Goal: Task Accomplishment & Management: Use online tool/utility

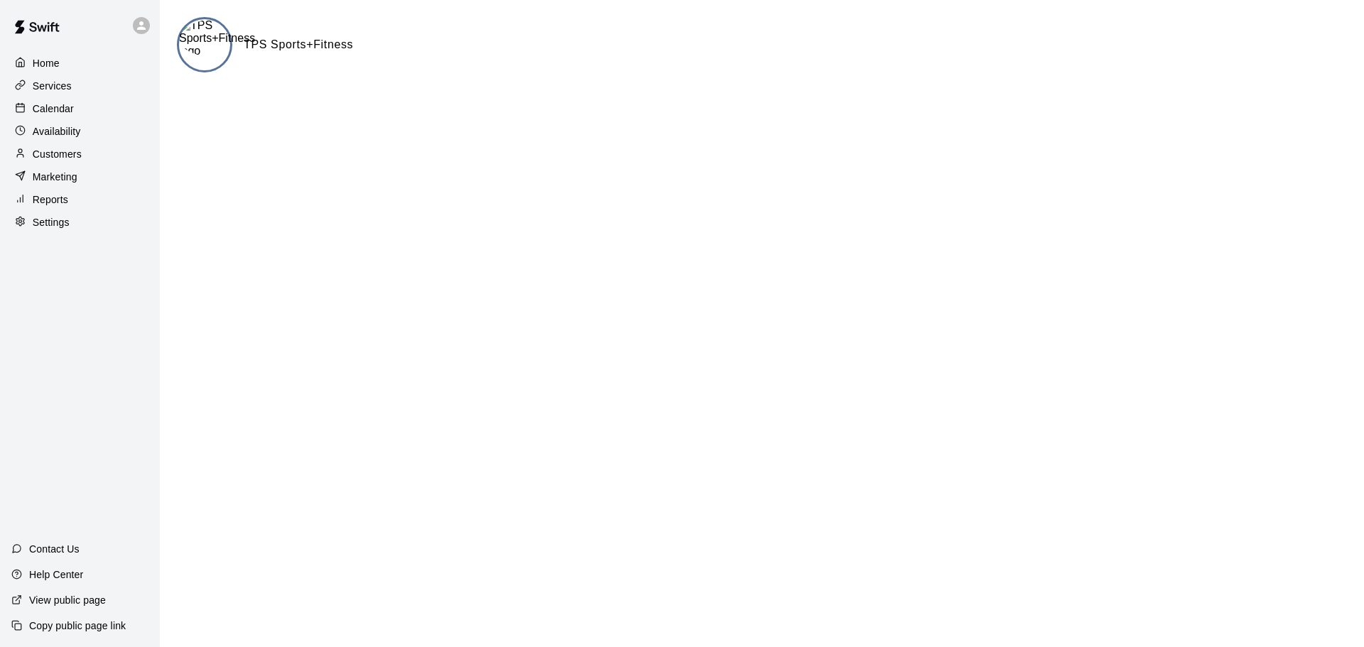
click at [47, 92] on p "Services" at bounding box center [52, 86] width 39 height 14
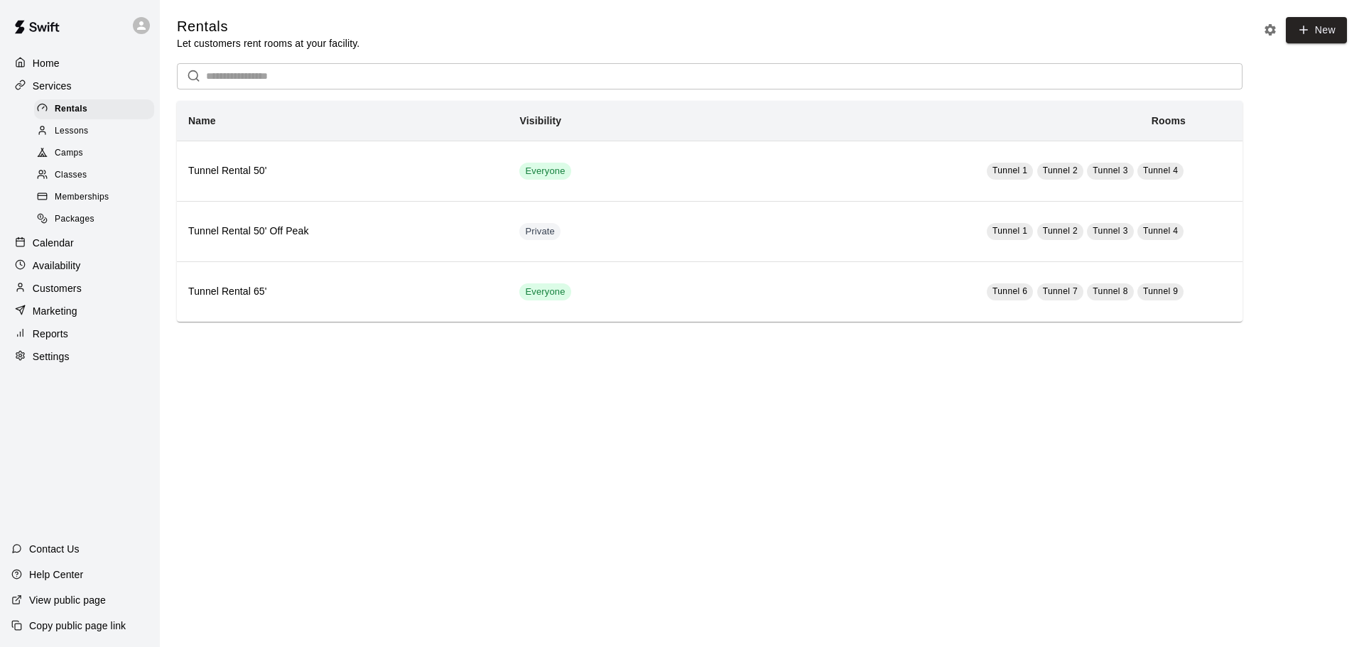
click at [76, 204] on span "Memberships" at bounding box center [82, 197] width 54 height 14
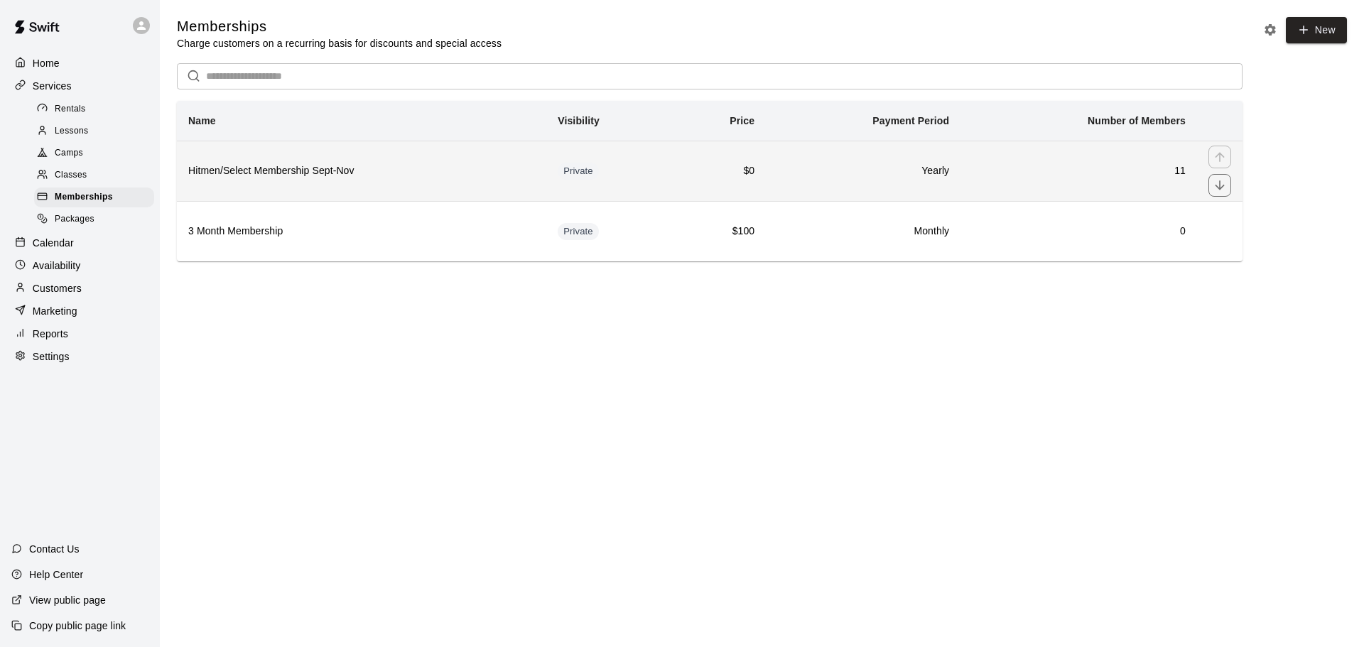
click at [355, 171] on h6 "Hitmen/Select Membership Sept-Nov" at bounding box center [361, 171] width 347 height 16
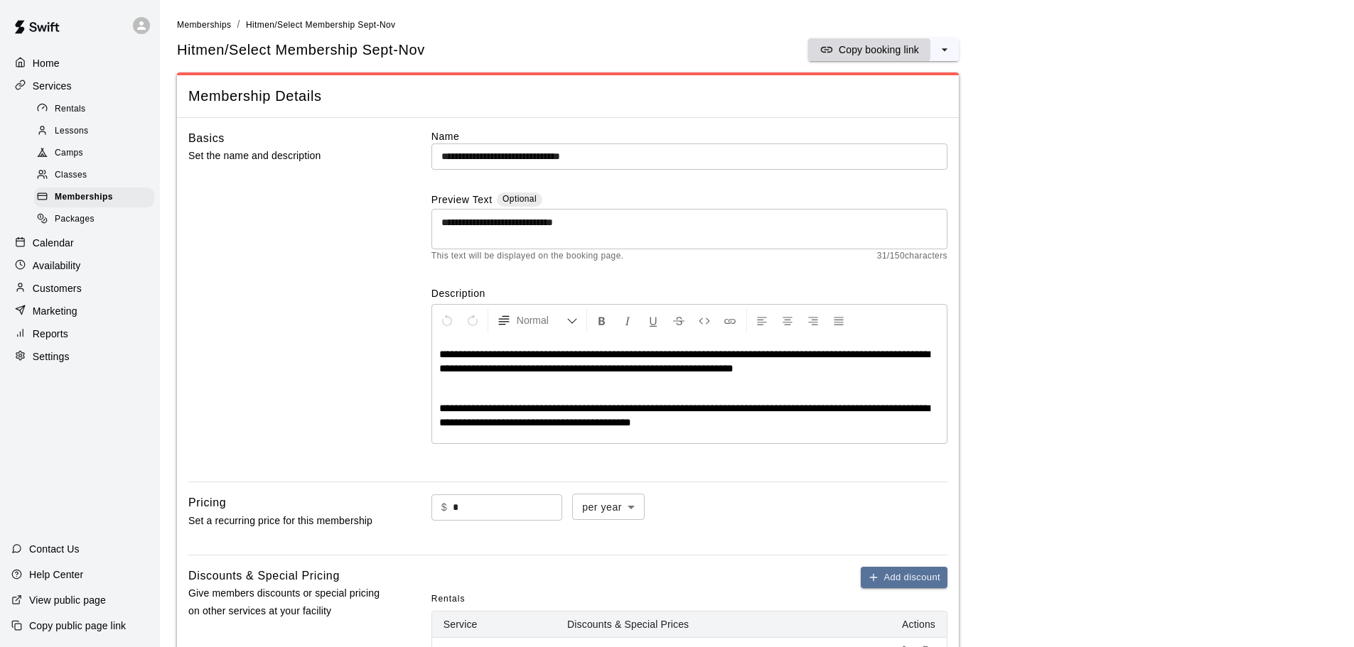
click at [888, 45] on p "Copy booking link" at bounding box center [878, 50] width 80 height 14
